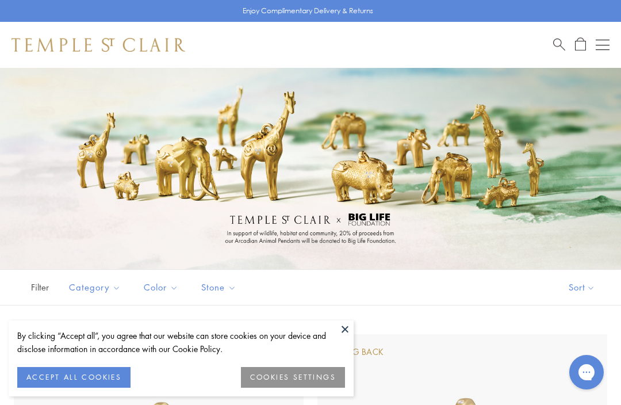
click at [348, 332] on button at bounding box center [344, 328] width 17 height 17
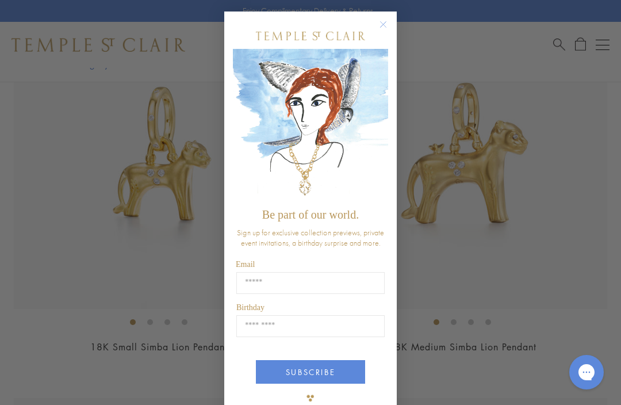
scroll to position [314, 0]
click at [379, 26] on circle "Close dialog" at bounding box center [383, 25] width 14 height 14
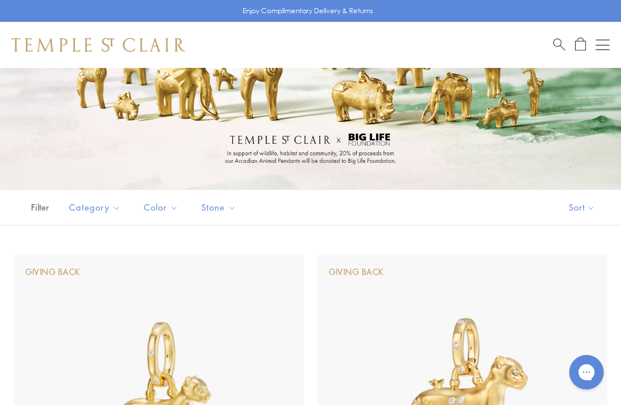
scroll to position [0, 0]
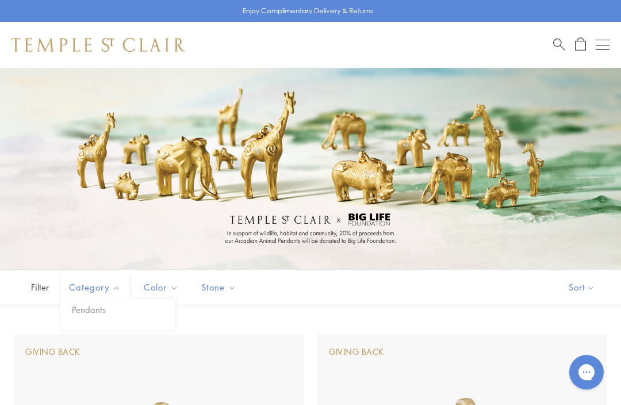
click at [97, 314] on button "Pendants" at bounding box center [122, 309] width 106 height 13
click at [110, 309] on button "Pendants" at bounding box center [122, 309] width 106 height 13
click at [599, 50] on button "Open navigation" at bounding box center [602, 45] width 14 height 14
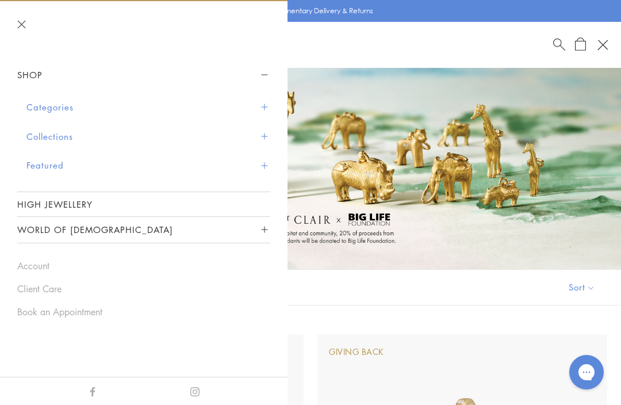
click at [30, 83] on button "Shop" at bounding box center [143, 75] width 253 height 26
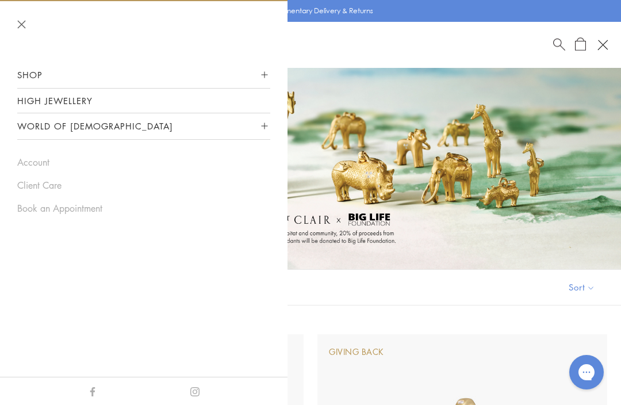
click at [37, 79] on button "Shop" at bounding box center [143, 75] width 253 height 26
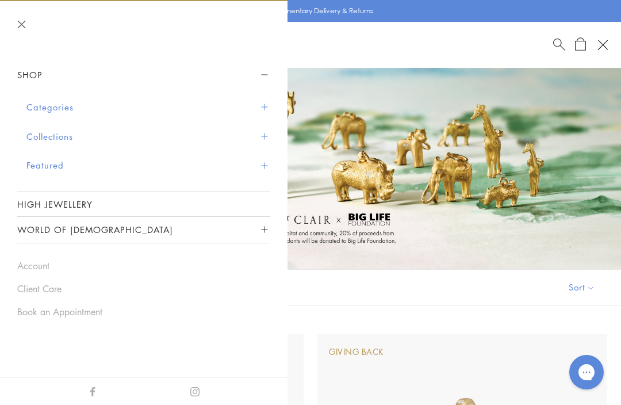
click at [264, 114] on button "Categories" at bounding box center [148, 107] width 244 height 29
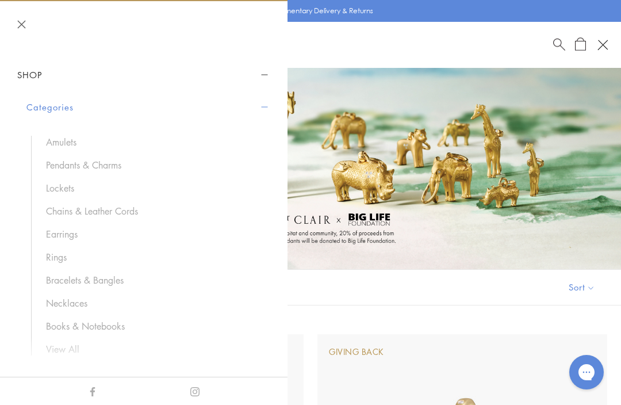
click at [114, 159] on link "Pendants & Charms" at bounding box center [152, 165] width 213 height 13
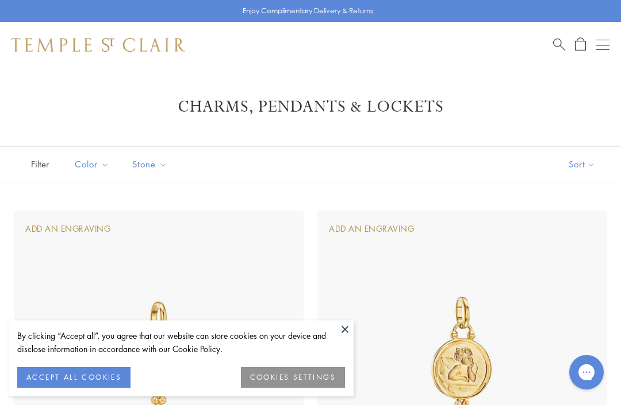
click at [346, 328] on button at bounding box center [344, 328] width 17 height 17
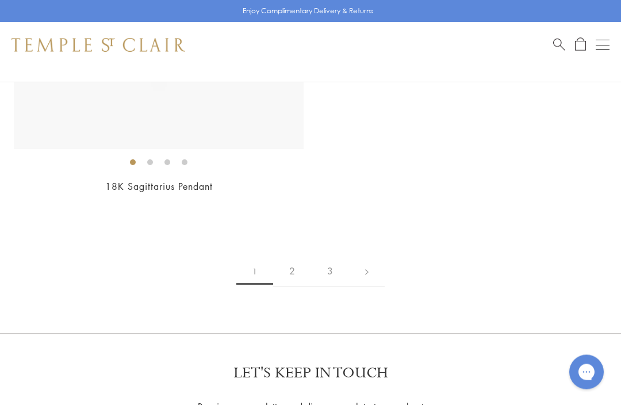
scroll to position [12850, 0]
click at [292, 255] on link "2" at bounding box center [292, 271] width 38 height 32
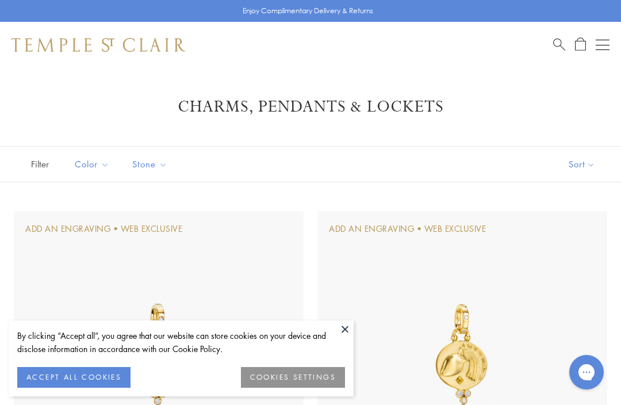
click at [347, 329] on button at bounding box center [344, 328] width 17 height 17
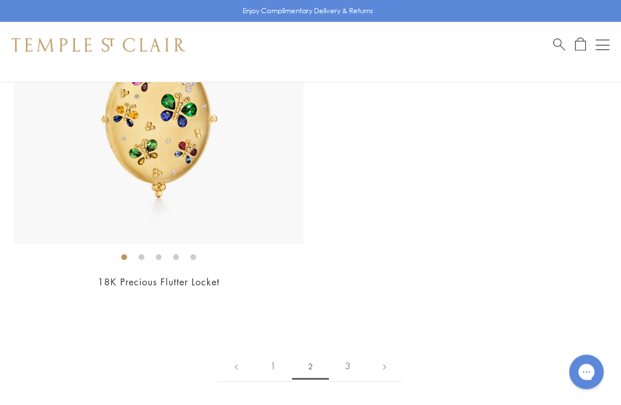
scroll to position [10862, 0]
click at [351, 349] on link "3" at bounding box center [348, 365] width 38 height 32
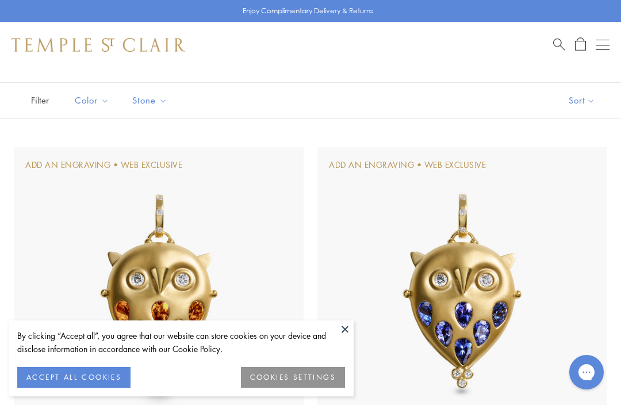
scroll to position [76, 0]
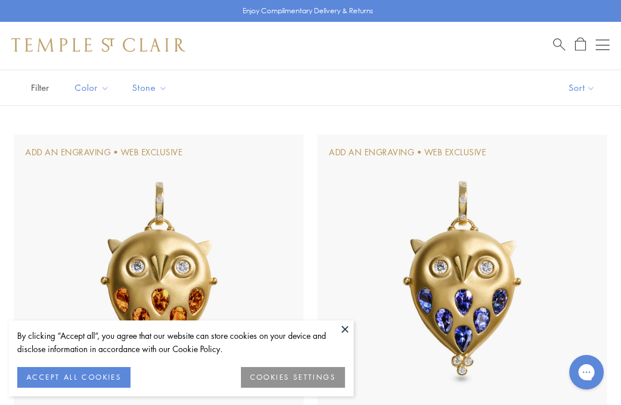
click at [353, 369] on img at bounding box center [462, 279] width 290 height 290
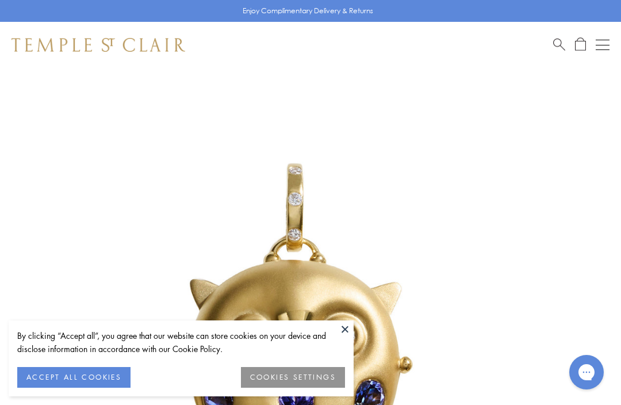
click at [345, 334] on button at bounding box center [344, 328] width 17 height 17
